Goal: Information Seeking & Learning: Learn about a topic

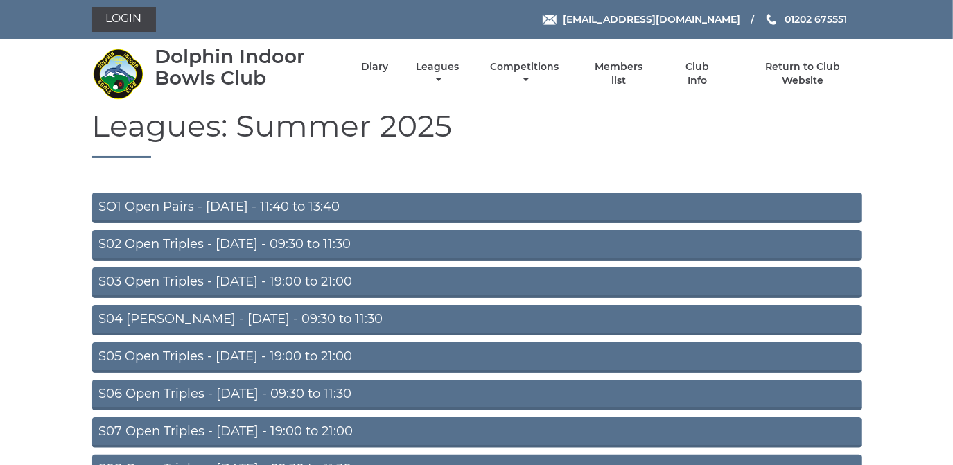
click at [312, 279] on link "S03 Open Triples - [DATE] - 19:00 to 21:00" at bounding box center [477, 283] width 770 height 31
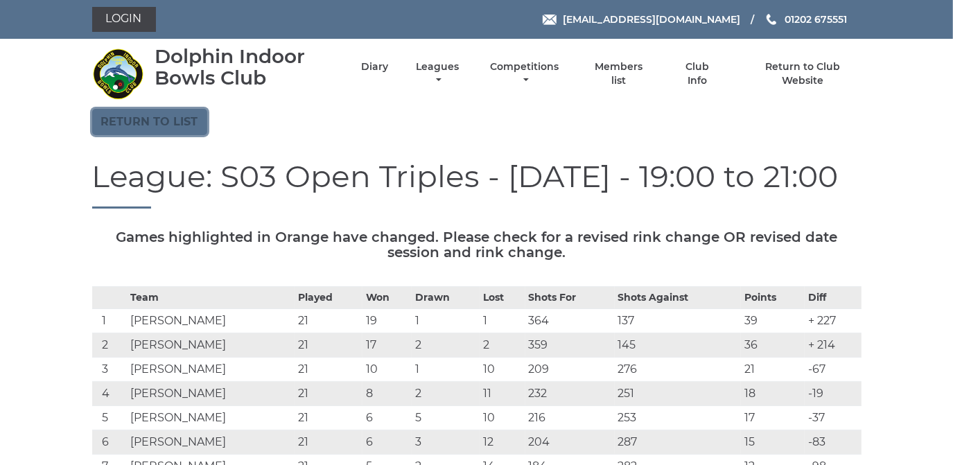
click at [168, 119] on link "Return to list" at bounding box center [149, 122] width 115 height 26
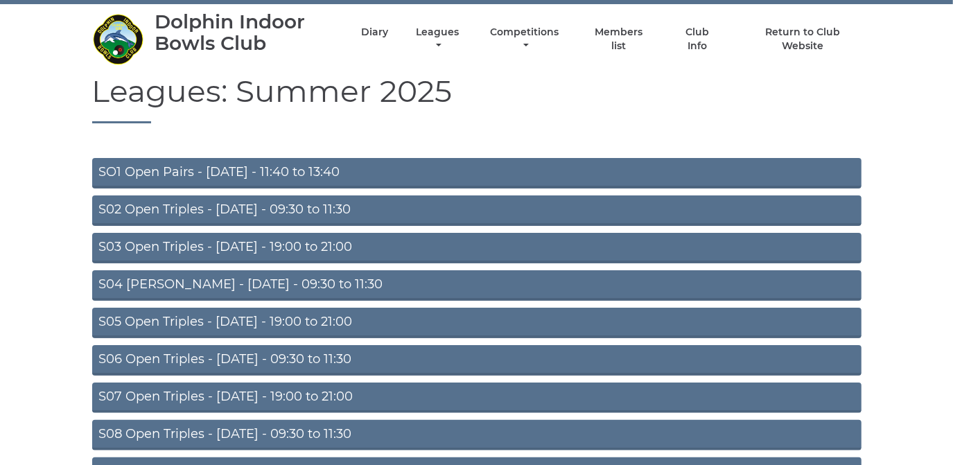
scroll to position [62, 0]
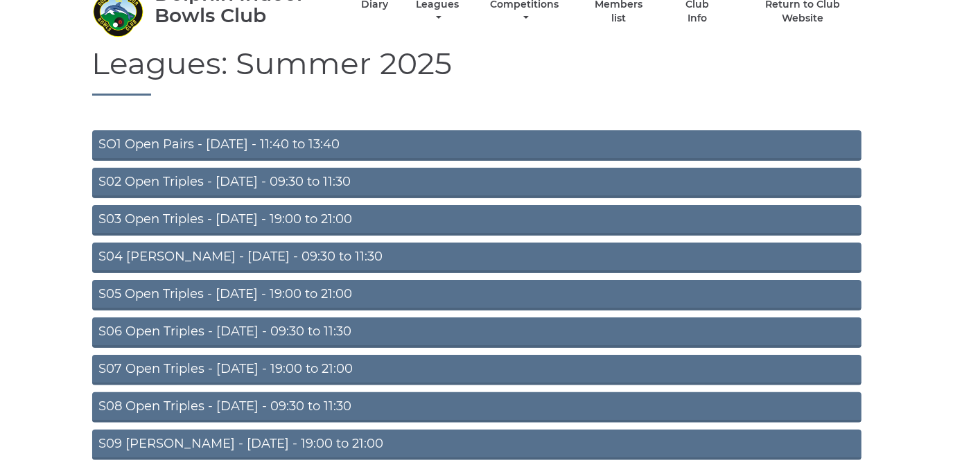
click at [277, 290] on link "S05 Open Triples - Wednesday - 19:00 to 21:00" at bounding box center [477, 295] width 770 height 31
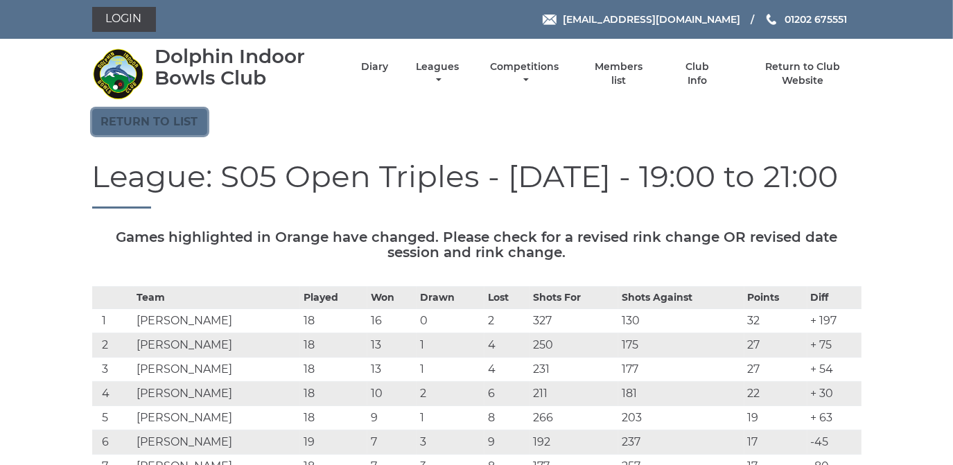
click at [171, 119] on link "Return to list" at bounding box center [149, 122] width 115 height 26
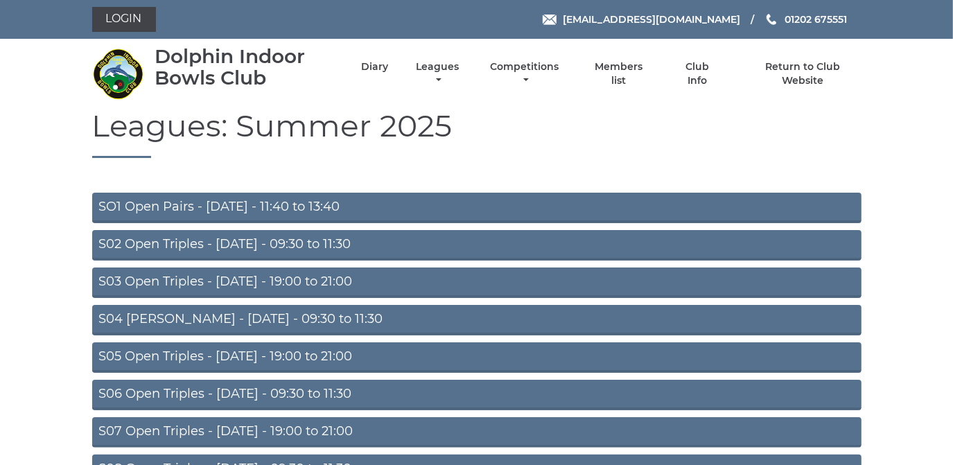
click at [271, 281] on link "S03 Open Triples - [DATE] - 19:00 to 21:00" at bounding box center [477, 283] width 770 height 31
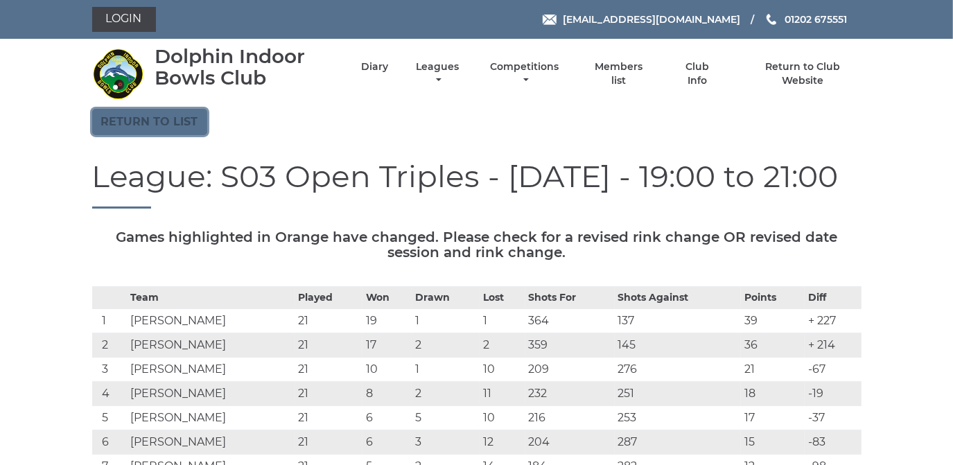
click at [162, 116] on link "Return to list" at bounding box center [149, 122] width 115 height 26
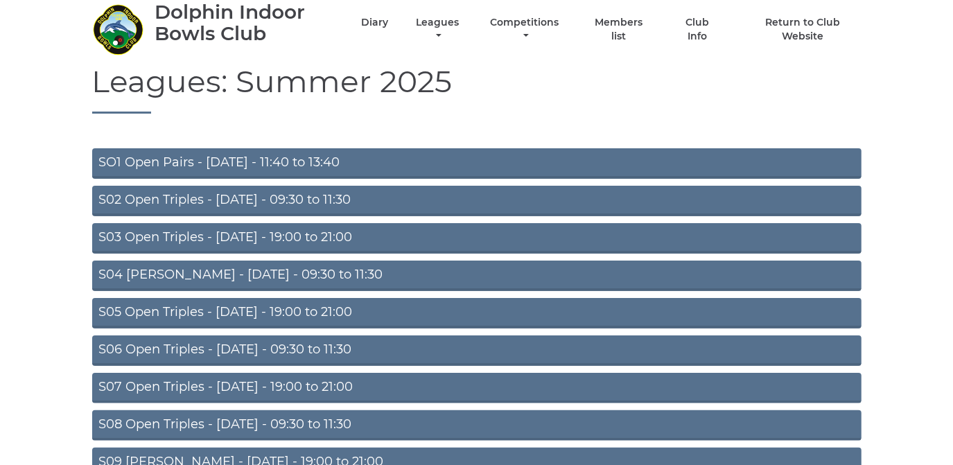
scroll to position [121, 0]
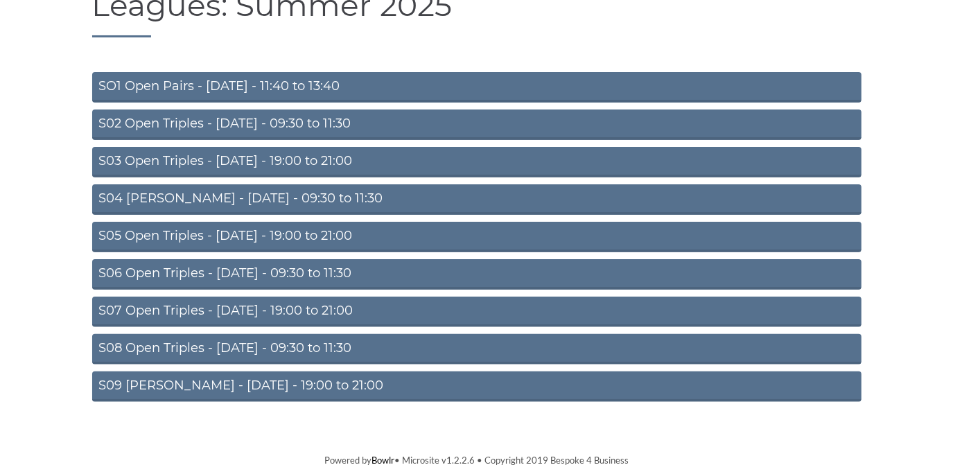
click at [277, 233] on link "S05 Open Triples - Wednesday - 19:00 to 21:00" at bounding box center [477, 237] width 770 height 31
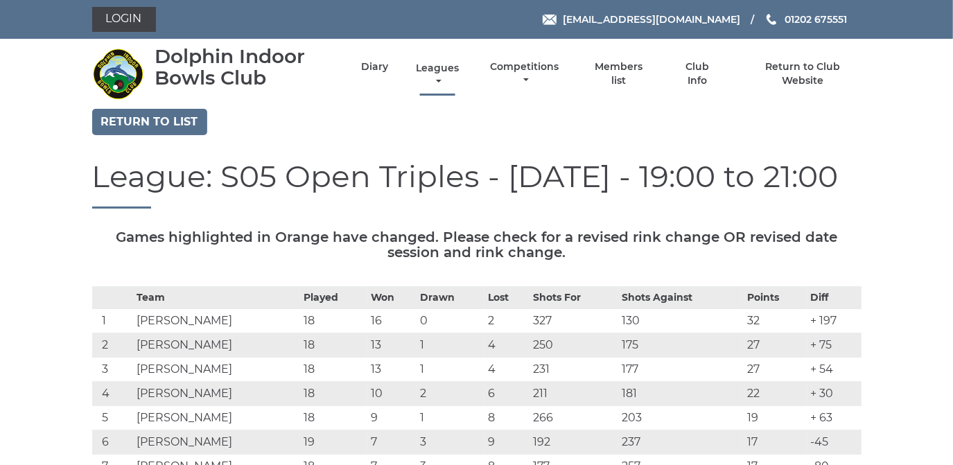
click at [428, 65] on link "Leagues" at bounding box center [438, 75] width 50 height 27
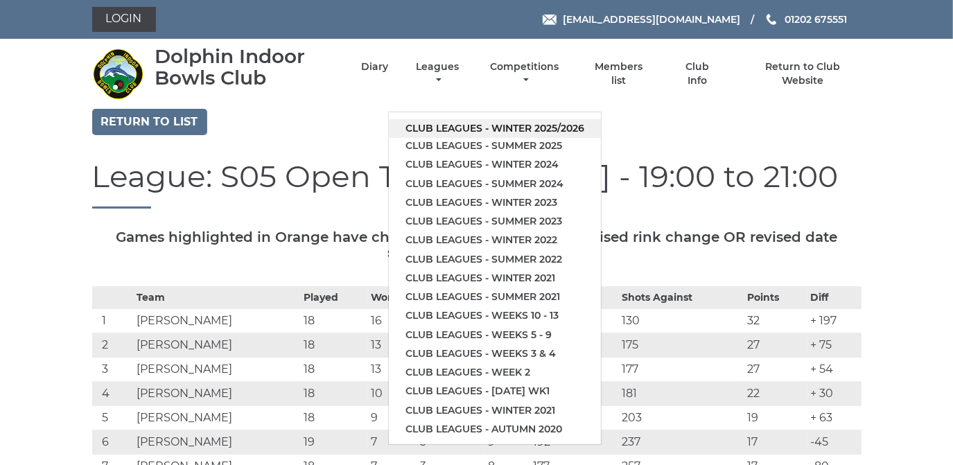
click at [500, 127] on link "Club leagues - Winter 2025/2026" at bounding box center [495, 128] width 212 height 19
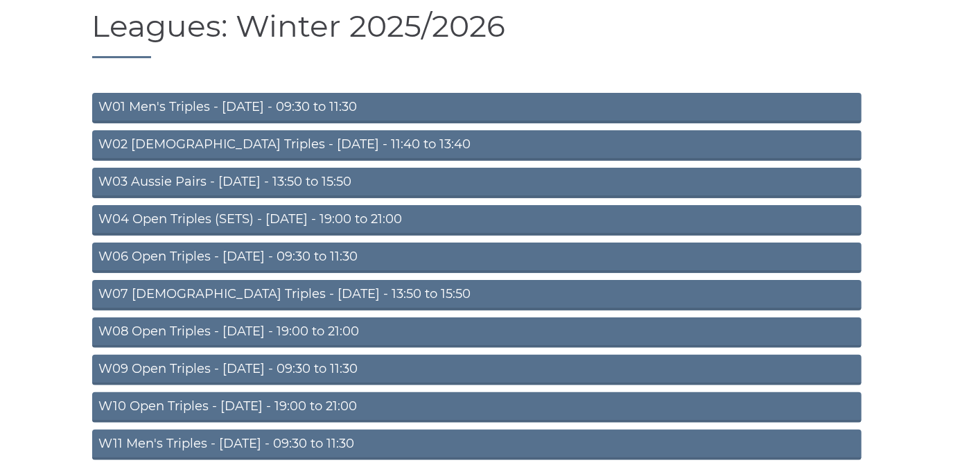
scroll to position [125, 0]
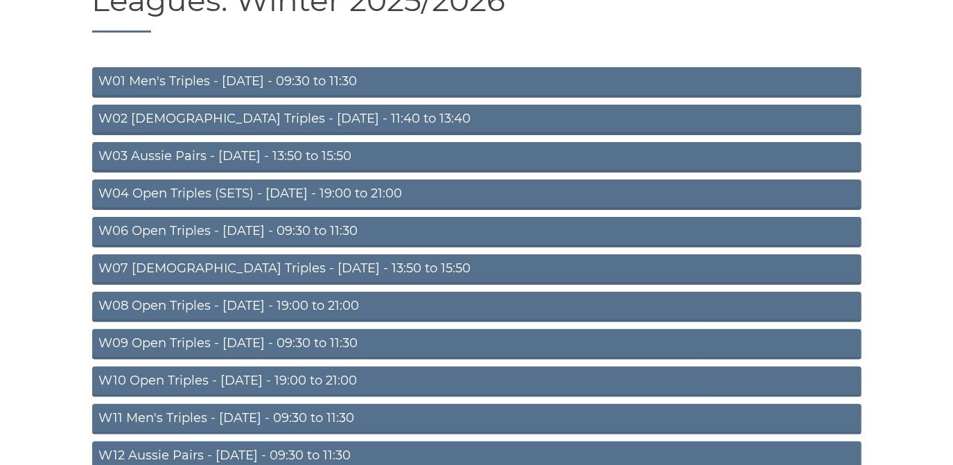
click at [320, 303] on link "W08 Open Triples - [DATE] - 19:00 to 21:00" at bounding box center [477, 307] width 770 height 31
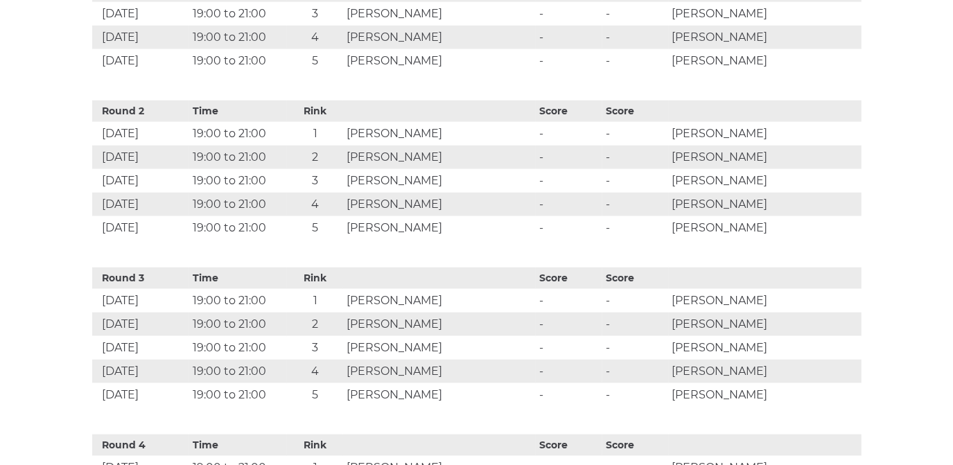
scroll to position [819, 0]
